Goal: Use online tool/utility: Use online tool/utility

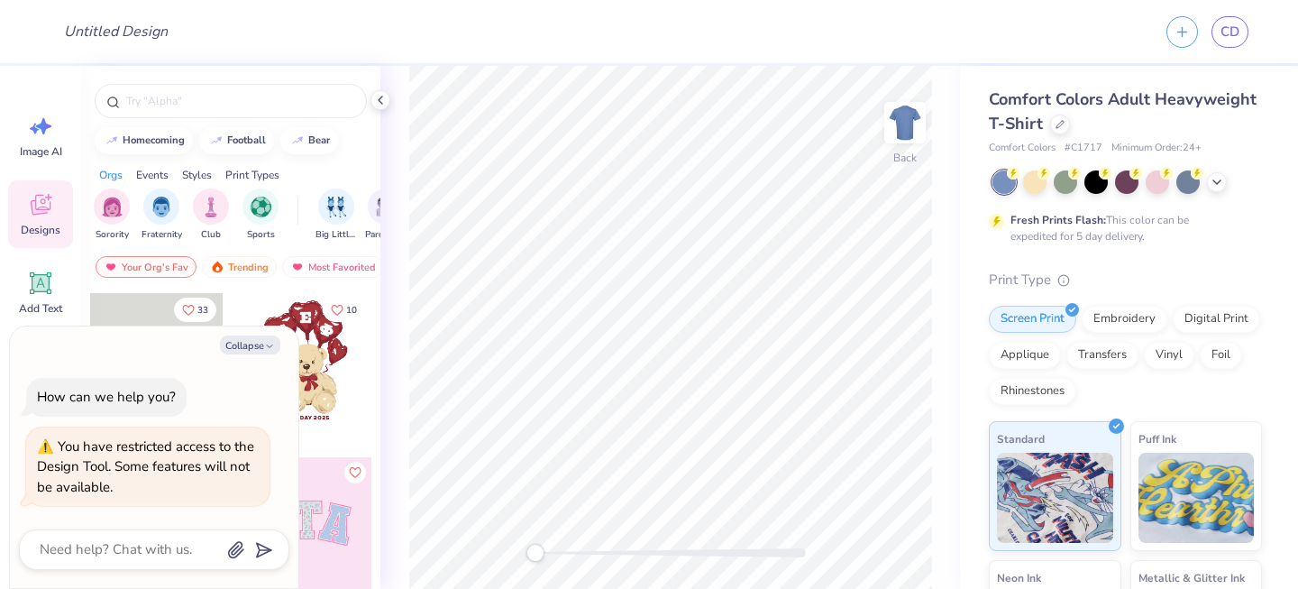
type textarea "x"
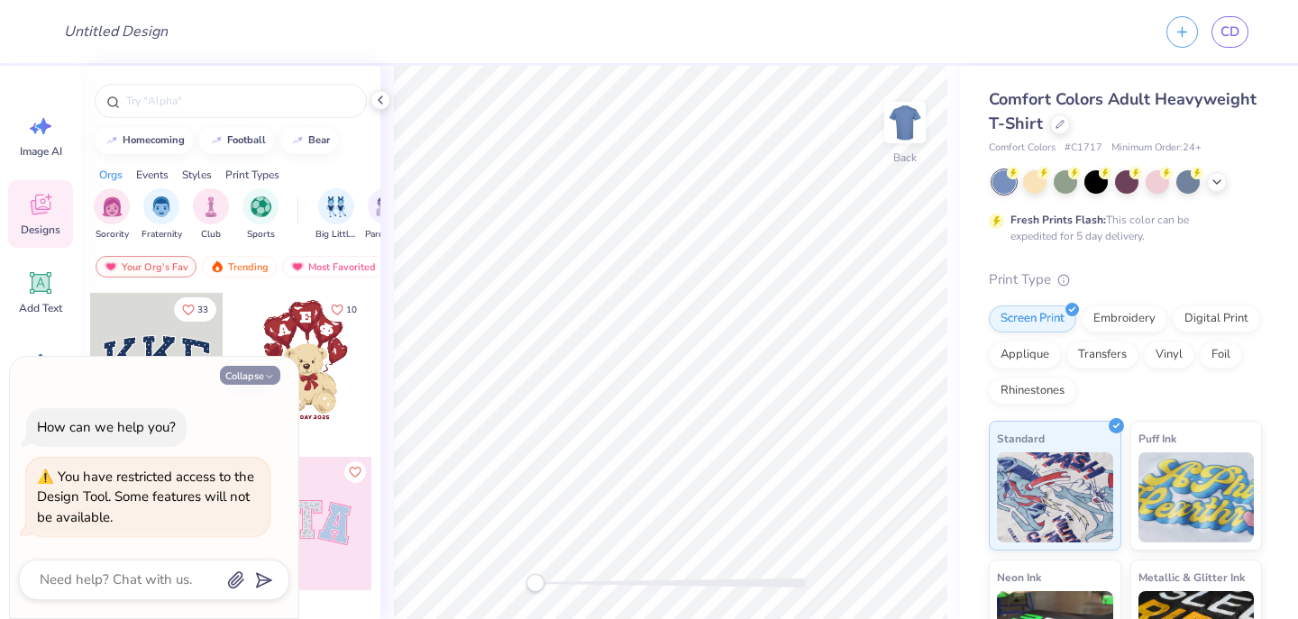
click at [248, 379] on button "Collapse" at bounding box center [250, 375] width 60 height 19
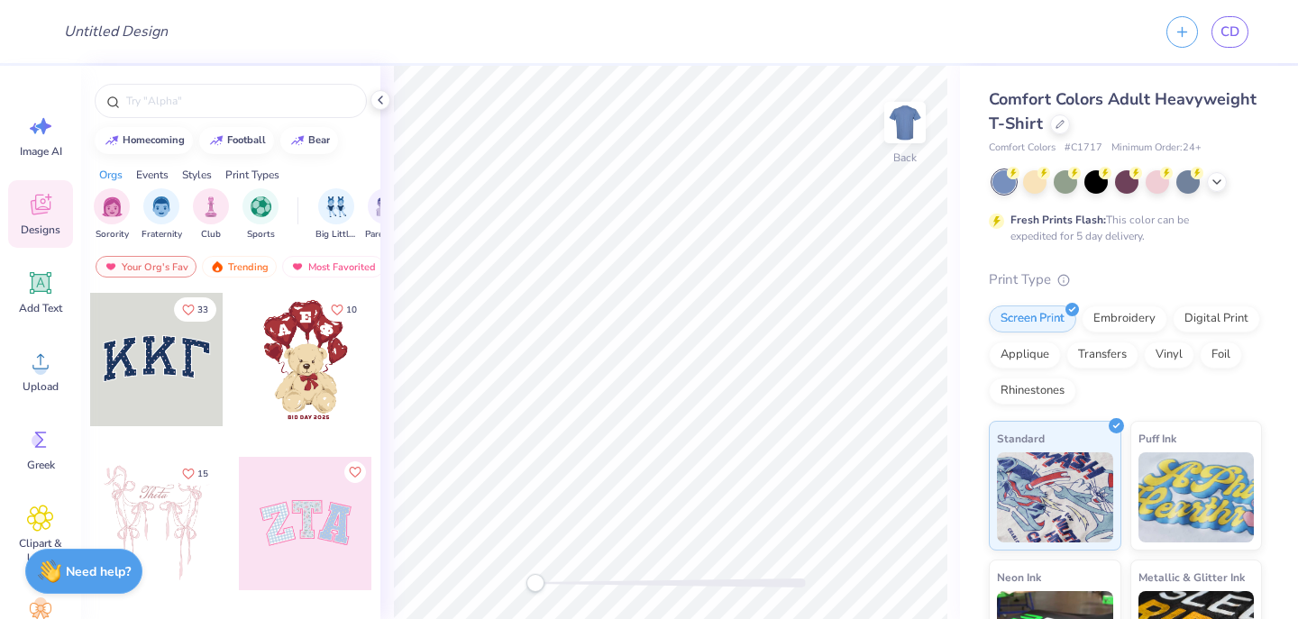
type textarea "x"
click at [39, 294] on icon at bounding box center [40, 283] width 27 height 27
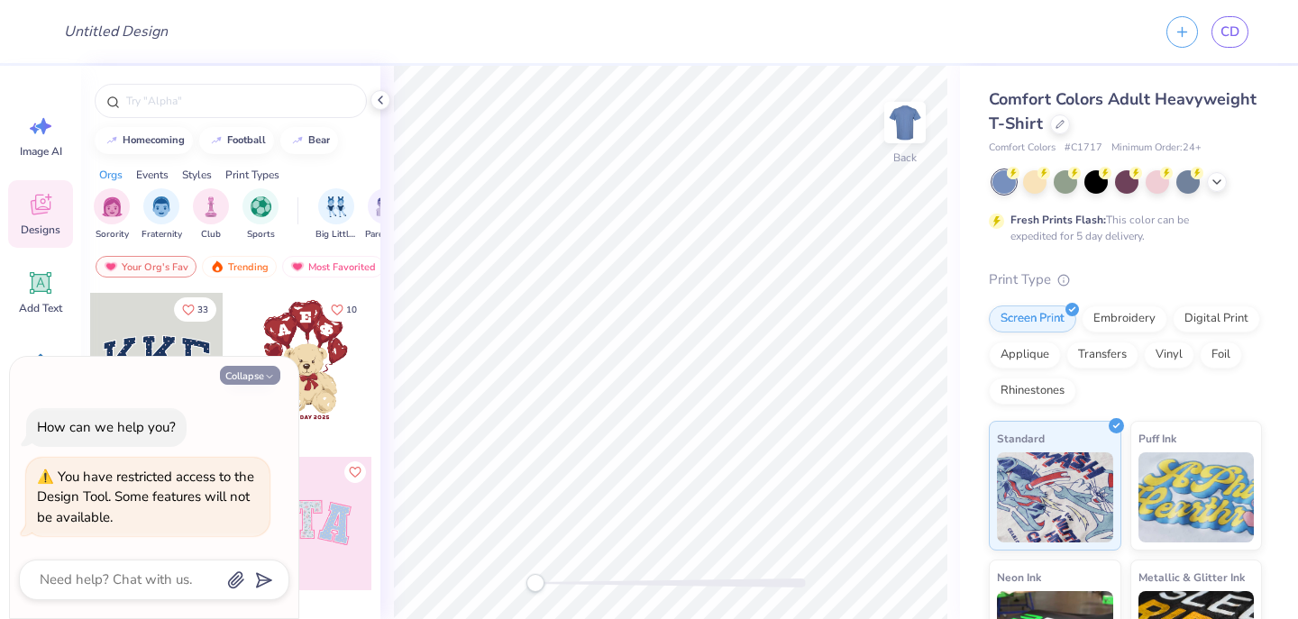
click at [247, 370] on button "Collapse" at bounding box center [250, 375] width 60 height 19
type textarea "x"
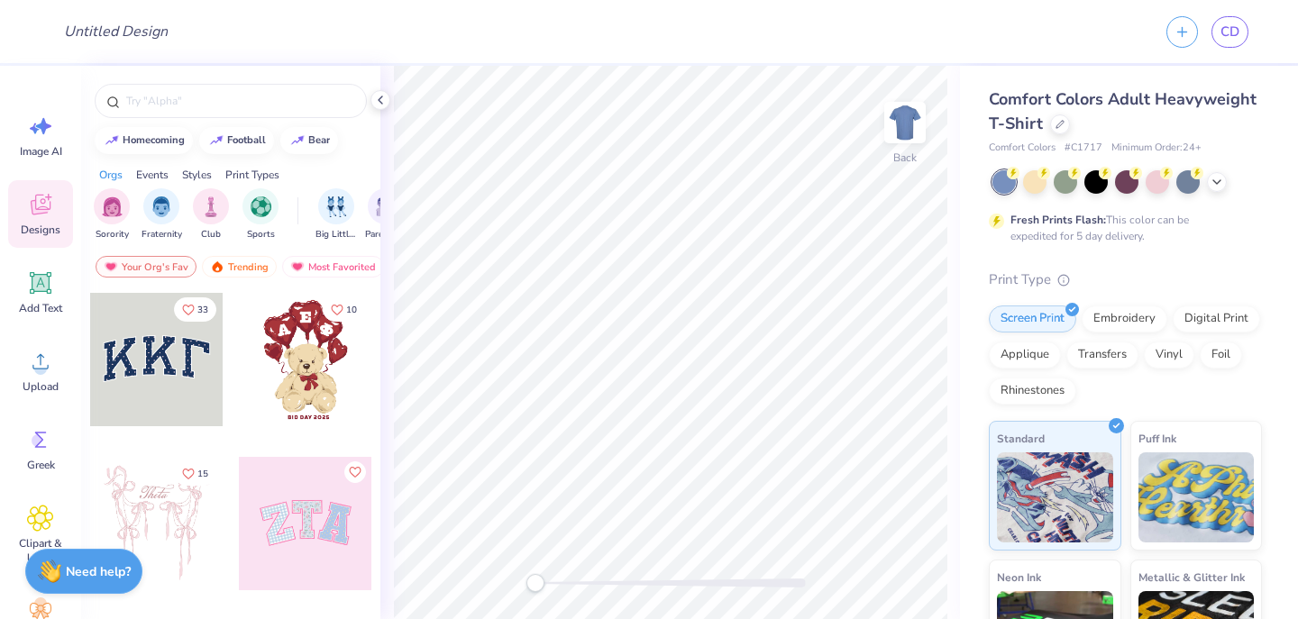
click at [286, 356] on div at bounding box center [305, 359] width 133 height 133
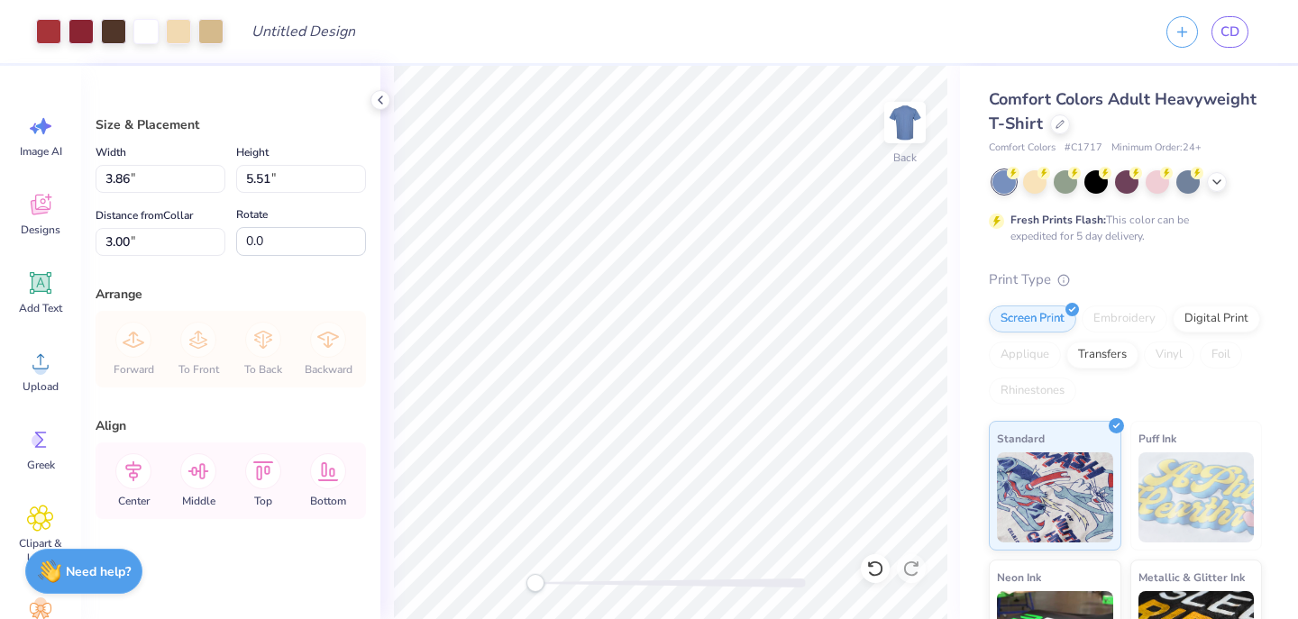
type input "5.15"
type input "7.35"
